Goal: Check status: Check status

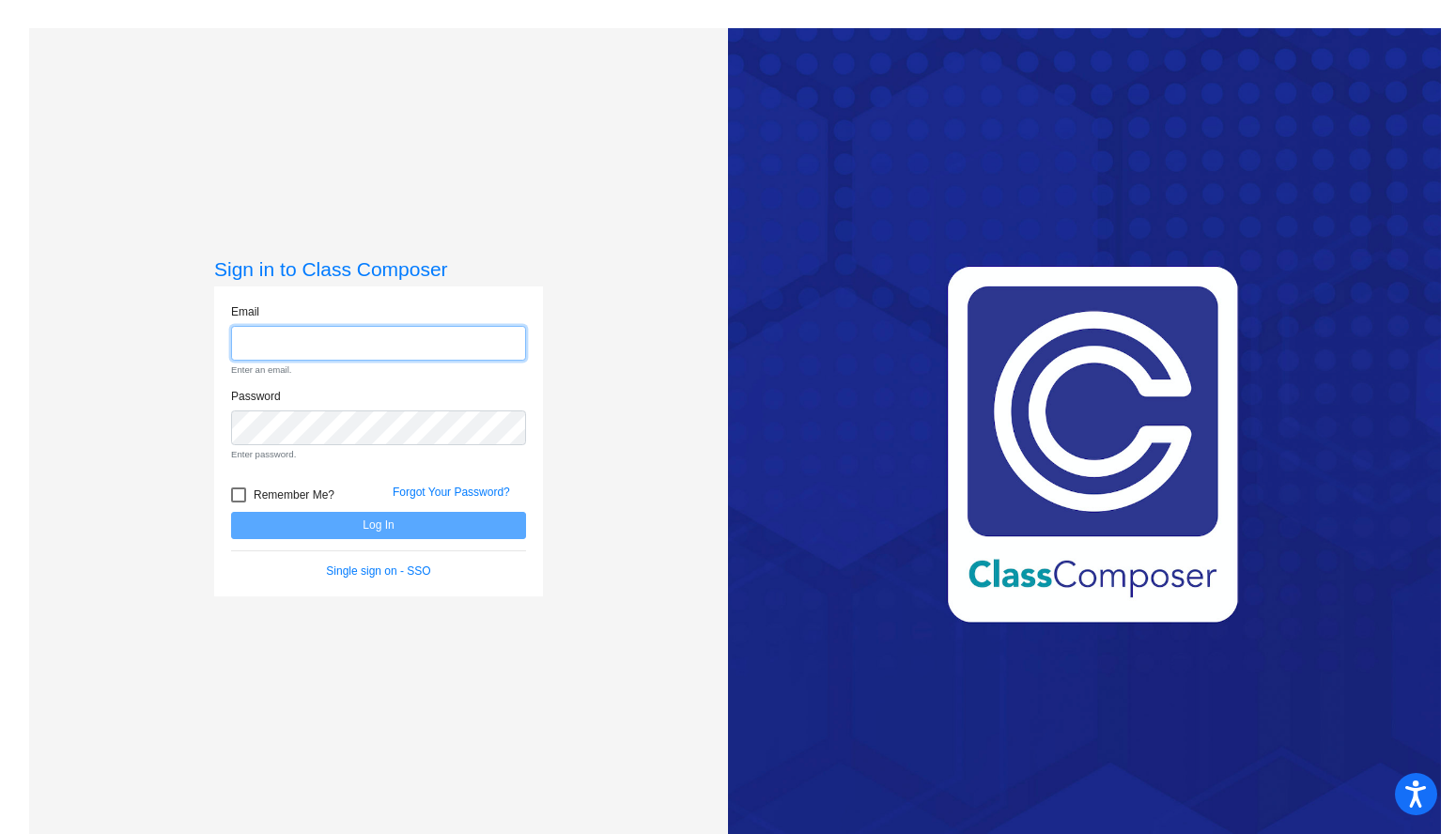
click at [506, 340] on input "email" at bounding box center [379, 343] width 295 height 35
type input "[EMAIL_ADDRESS][DOMAIN_NAME]"
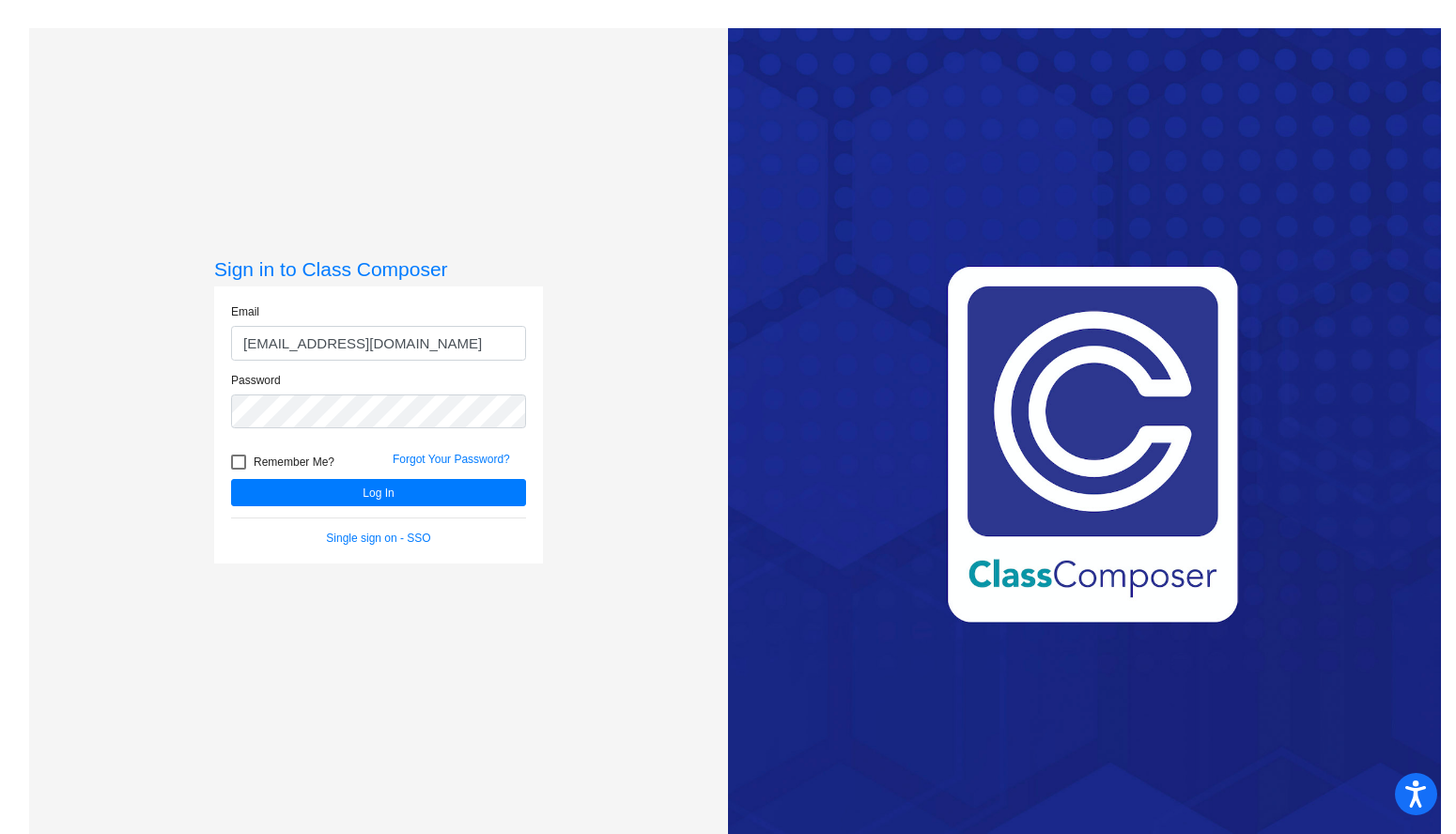
click at [235, 463] on div at bounding box center [239, 462] width 15 height 15
click at [238, 470] on input "Remember Me?" at bounding box center [238, 470] width 1 height 1
checkbox input "true"
click at [280, 498] on button "Log In" at bounding box center [379, 493] width 295 height 28
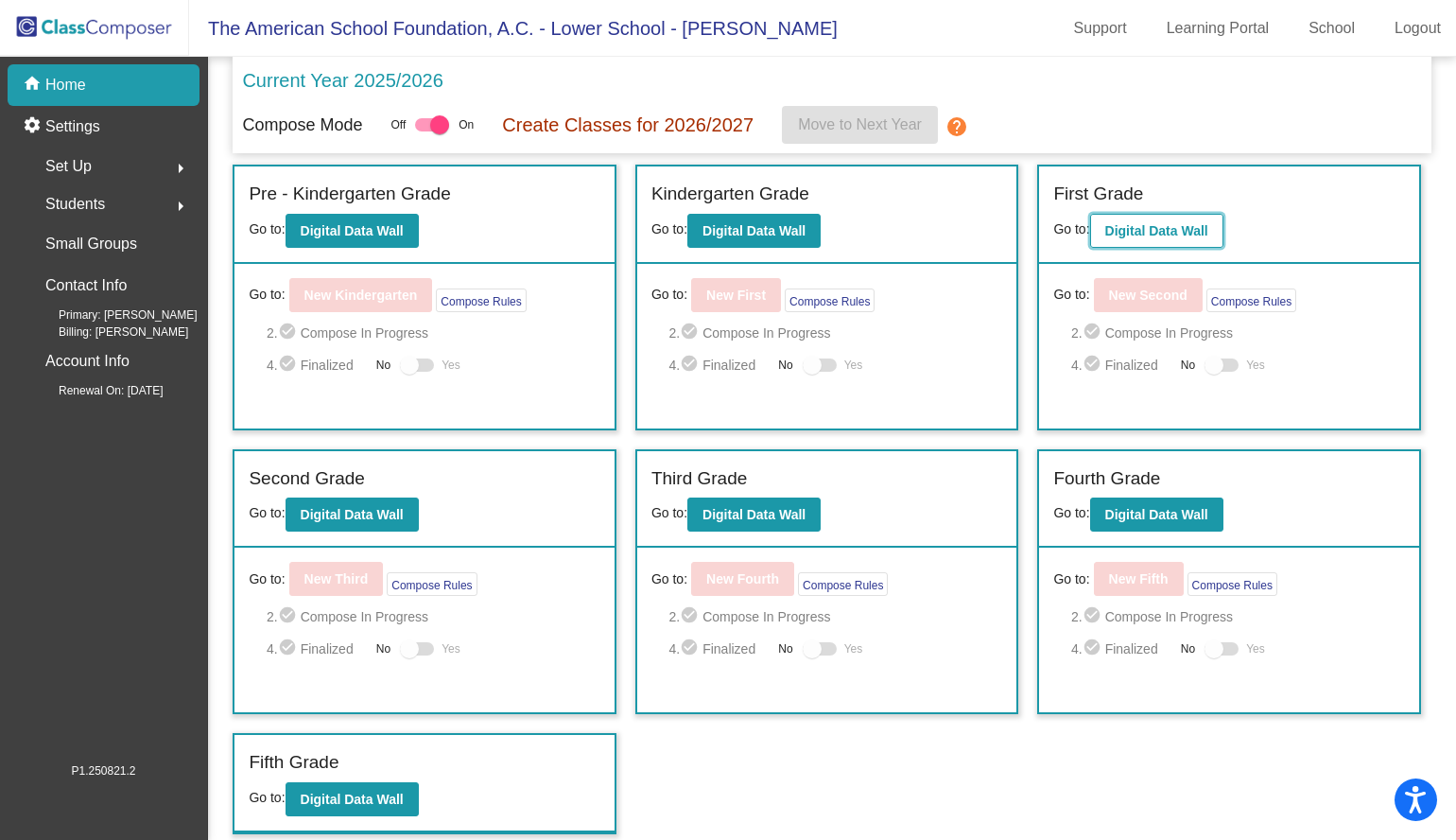
click at [1142, 228] on b "Digital Data Wall" at bounding box center [1156, 231] width 103 height 15
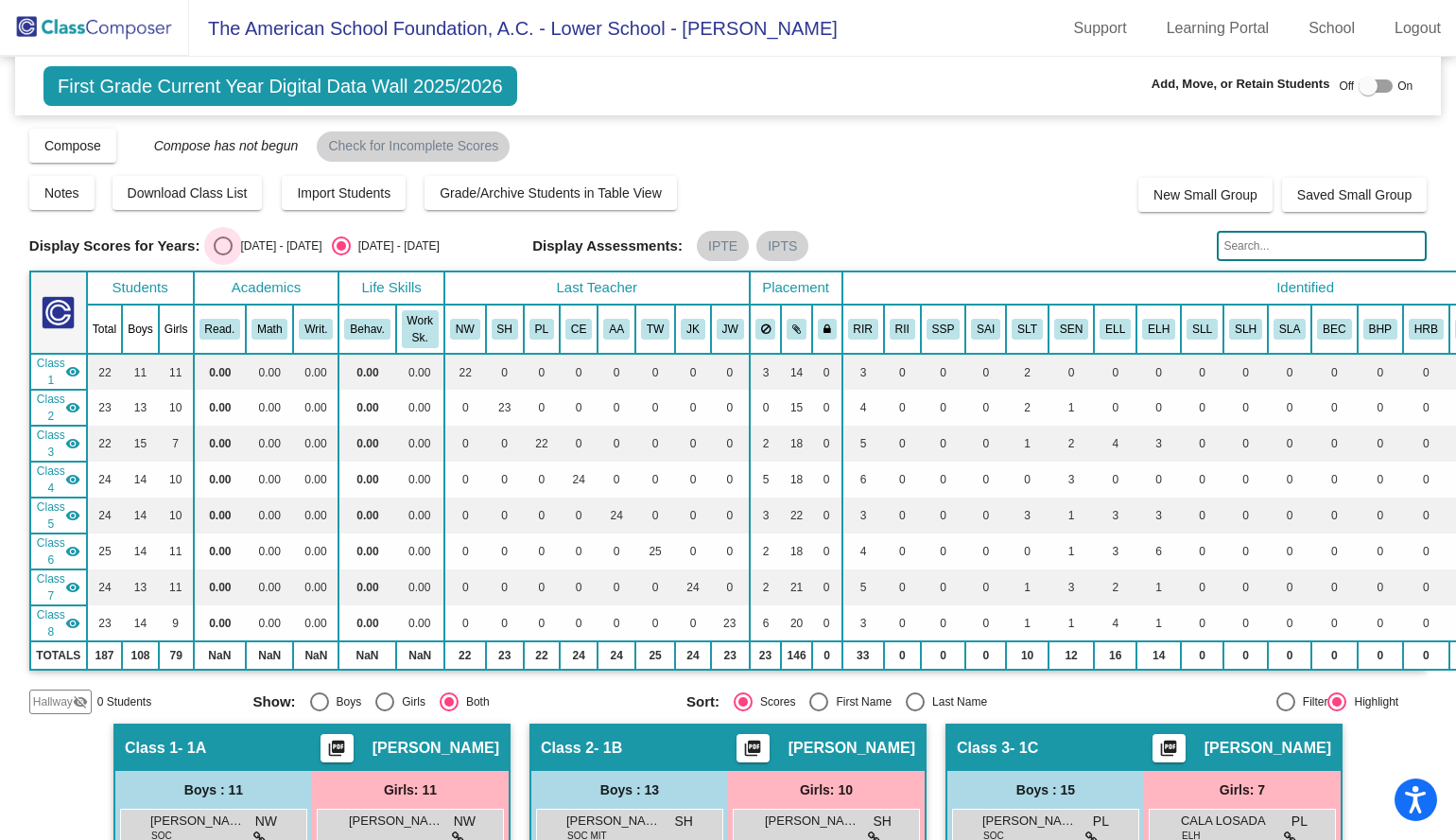
click at [227, 248] on div "Select an option" at bounding box center [223, 246] width 19 height 19
click at [223, 256] on input "[DATE] - [DATE]" at bounding box center [222, 256] width 1 height 1
radio input "true"
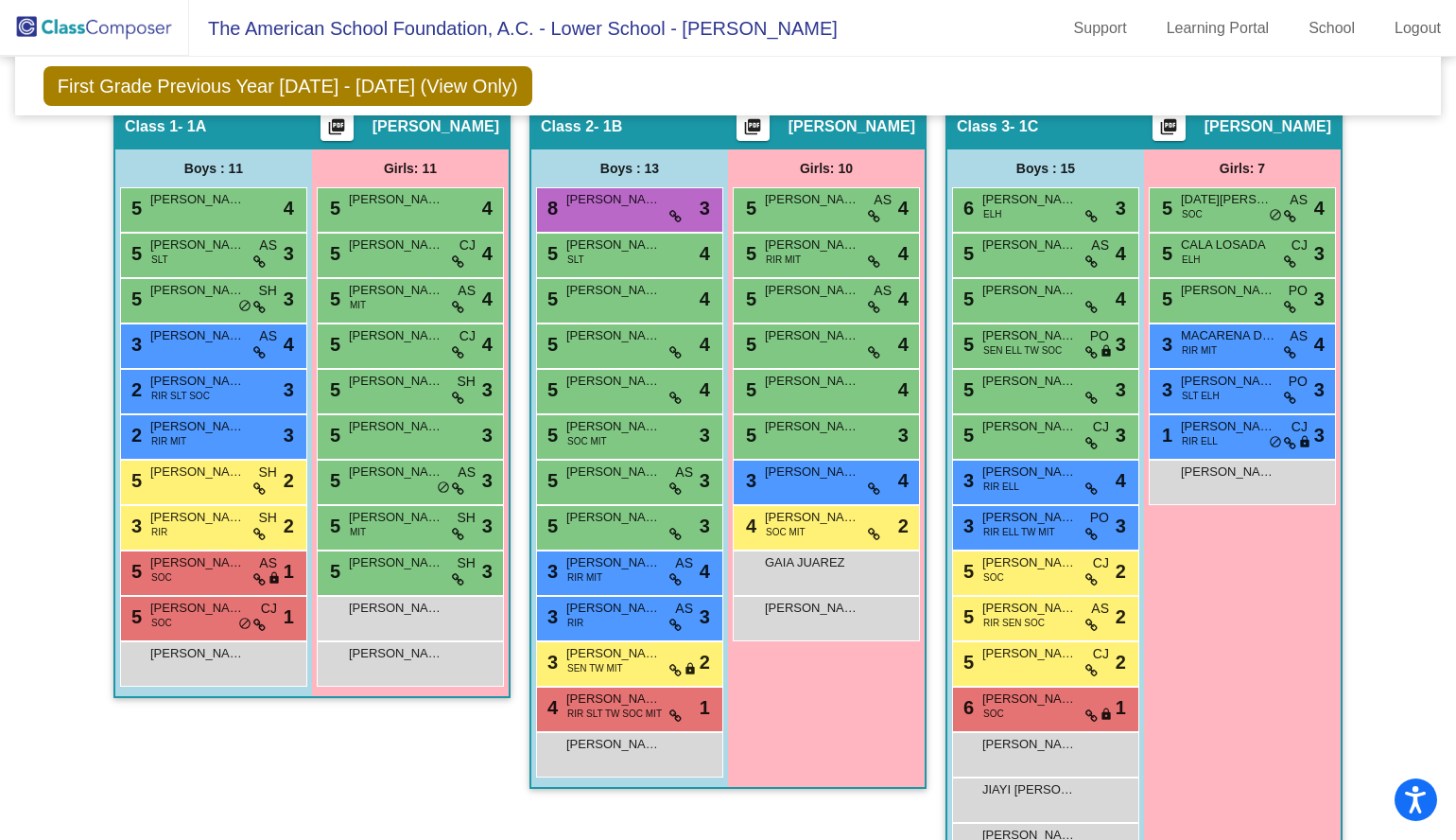
scroll to position [511, 0]
